Goal: Task Accomplishment & Management: Manage account settings

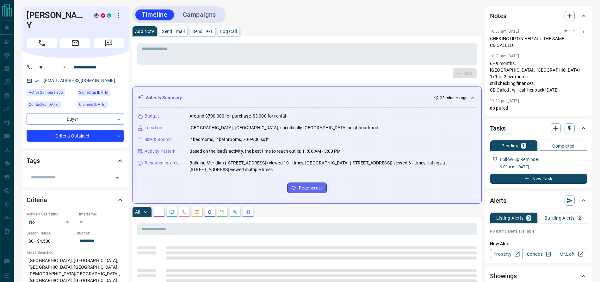
click at [509, 46] on p "CHEKING UP ON HER ALL THE SAME CD CALLED." at bounding box center [538, 41] width 97 height 13
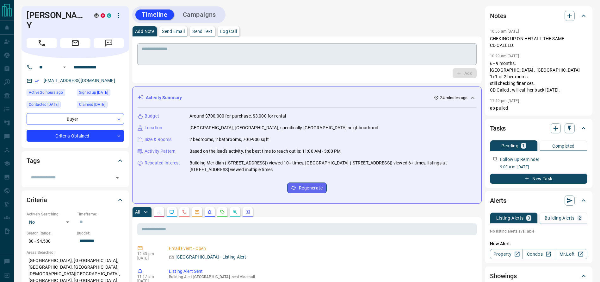
scroll to position [5, 0]
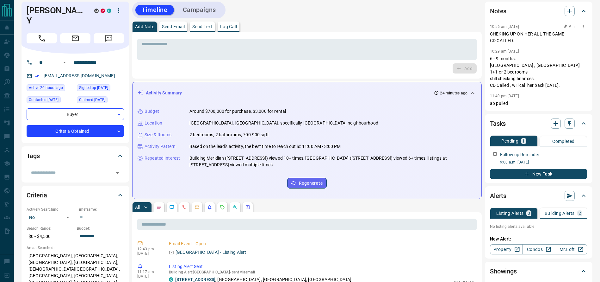
click at [514, 34] on p "CHEKING UP ON HER ALL THE SAME CD CALLED." at bounding box center [538, 37] width 97 height 13
click at [526, 67] on p "6 - 9 months. [GEOGRAPHIC_DATA] , [GEOGRAPHIC_DATA] 1+1 or 2 bedrooms still che…" at bounding box center [538, 71] width 97 height 33
click at [499, 35] on p "CHEKING UP ON HER ALL THE SAME CD CALLED." at bounding box center [538, 37] width 97 height 13
click at [495, 49] on p "10:29 am [DATE]" at bounding box center [504, 51] width 29 height 4
click at [561, 90] on div "10:56 am [DATE] CHEKING UP ON HER ALL THE SAME CD CALLED. 10:29 am [DATE] 6 - 9…" at bounding box center [538, 64] width 97 height 84
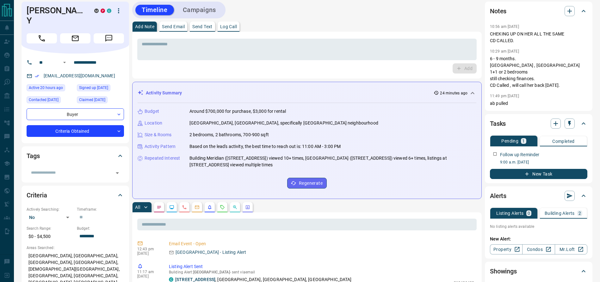
click at [547, 91] on div "10:56 am [DATE] CHEKING UP ON HER ALL THE SAME CD CALLED. 10:29 am [DATE] 6 - 9…" at bounding box center [538, 64] width 97 height 84
click at [542, 83] on p "6 - 9 months. [GEOGRAPHIC_DATA] , [GEOGRAPHIC_DATA] 1+1 or 2 bedrooms still che…" at bounding box center [538, 71] width 97 height 33
click at [505, 78] on p "6 - 9 months. [GEOGRAPHIC_DATA] , [GEOGRAPHIC_DATA] 1+1 or 2 bedrooms still che…" at bounding box center [538, 71] width 97 height 33
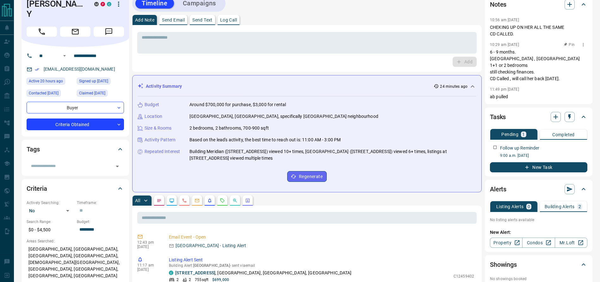
scroll to position [0, 0]
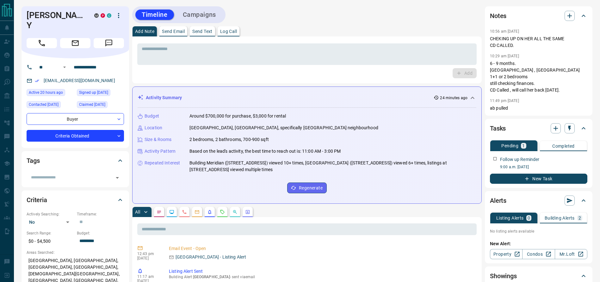
drag, startPoint x: 416, startPoint y: 42, endPoint x: 411, endPoint y: 41, distance: 5.1
click at [412, 41] on div "* ​" at bounding box center [307, 52] width 340 height 23
click at [528, 80] on p "6 - 9 months. [GEOGRAPHIC_DATA] , [GEOGRAPHIC_DATA] 1+1 or 2 bedrooms still che…" at bounding box center [538, 76] width 97 height 33
click at [547, 94] on div "10:56 am [DATE] CHEKING UP ON HER ALL THE SAME CD CALLED. 10:29 am [DATE] 6 - 9…" at bounding box center [538, 69] width 97 height 84
drag, startPoint x: 519, startPoint y: 76, endPoint x: 516, endPoint y: 75, distance: 3.3
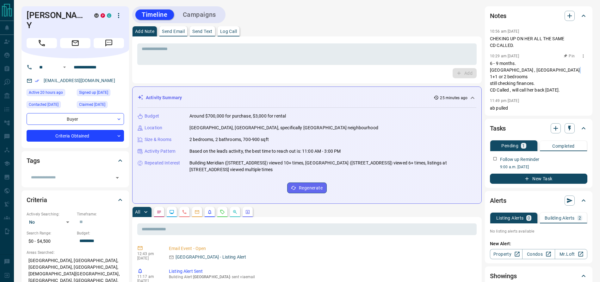
click at [516, 75] on p "6 - 9 months. [GEOGRAPHIC_DATA] , [GEOGRAPHIC_DATA] 1+1 or 2 bedrooms still che…" at bounding box center [538, 76] width 97 height 33
drag, startPoint x: 388, startPoint y: 20, endPoint x: 384, endPoint y: 20, distance: 3.8
click at [384, 20] on div "Timeline Campaigns" at bounding box center [307, 14] width 350 height 17
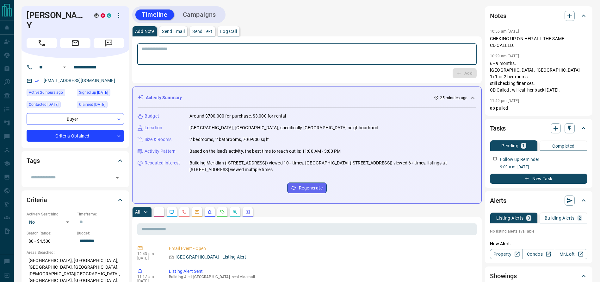
click at [381, 53] on textarea at bounding box center [307, 54] width 331 height 16
